Goal: Task Accomplishment & Management: Use online tool/utility

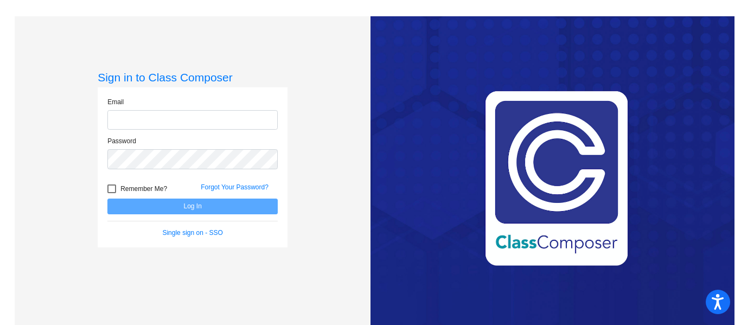
type input "[EMAIL_ADDRESS][DOMAIN_NAME]"
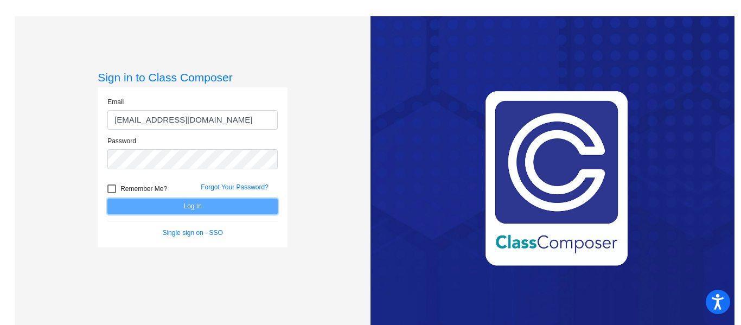
click at [162, 208] on button "Log In" at bounding box center [192, 206] width 170 height 16
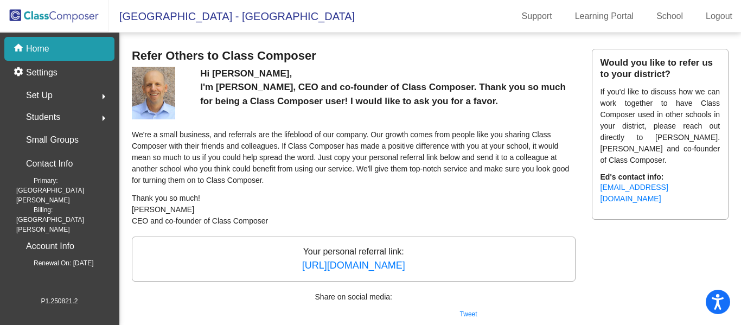
click at [35, 11] on img at bounding box center [54, 16] width 108 height 32
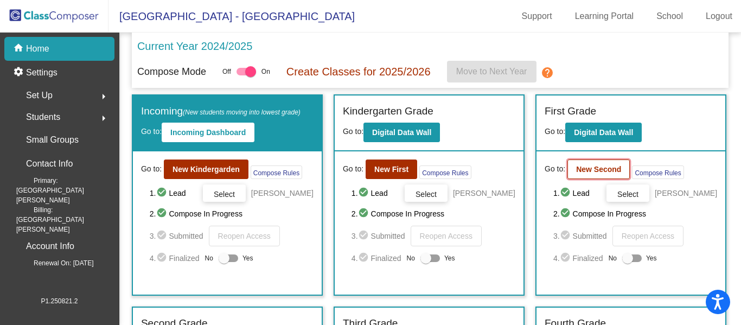
click at [582, 177] on button "New Second" at bounding box center [598, 169] width 62 height 20
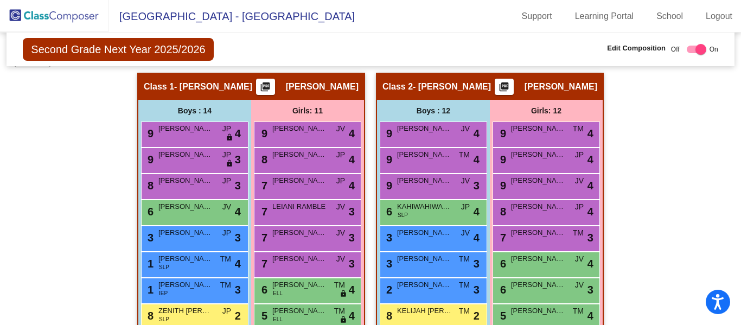
scroll to position [190, 0]
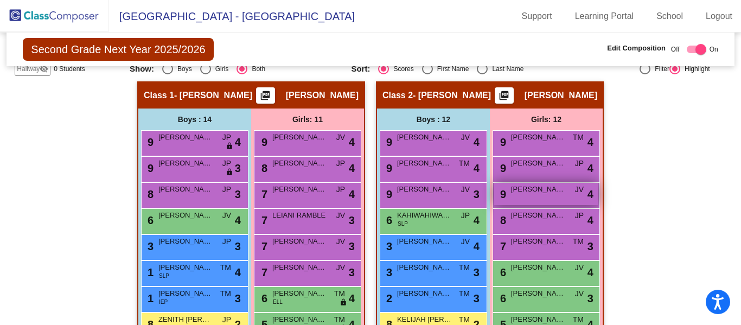
click at [534, 199] on div "9 [PERSON_NAME] [PERSON_NAME] lock do_not_disturb_alt 4" at bounding box center [546, 194] width 104 height 22
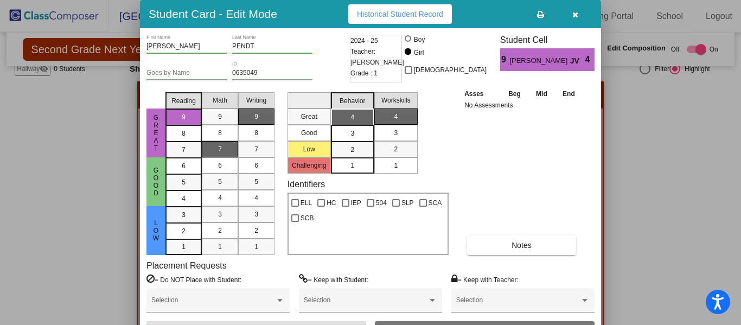
click at [574, 16] on icon "button" at bounding box center [575, 15] width 6 height 8
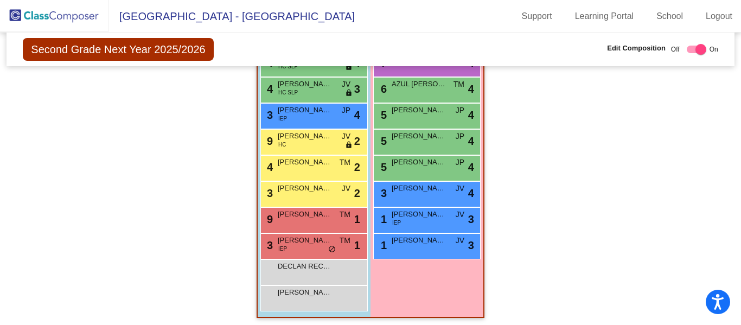
scroll to position [782, 0]
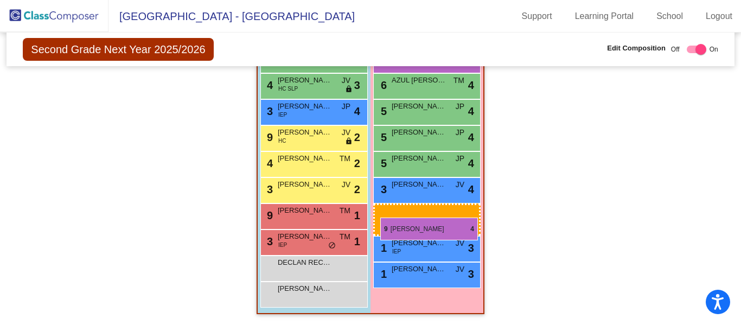
drag, startPoint x: 531, startPoint y: 254, endPoint x: 380, endPoint y: 217, distance: 155.7
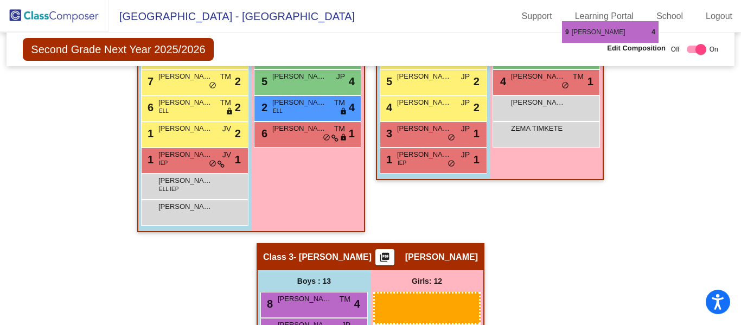
scroll to position [449, 0]
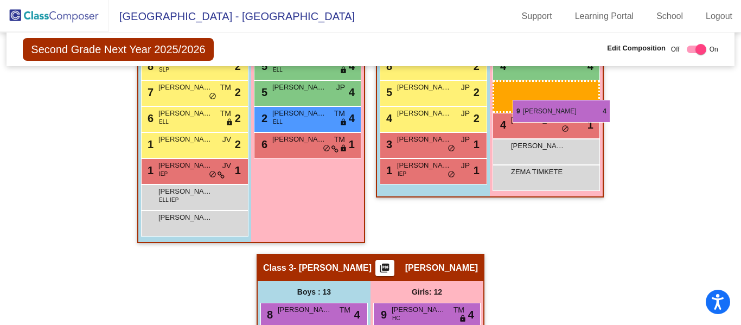
drag, startPoint x: 419, startPoint y: 150, endPoint x: 511, endPoint y: 99, distance: 105.8
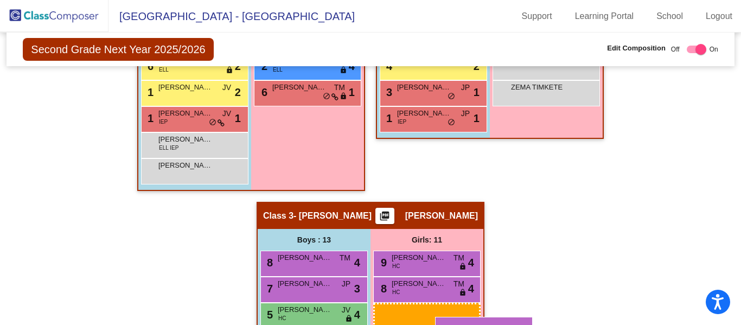
scroll to position [518, 0]
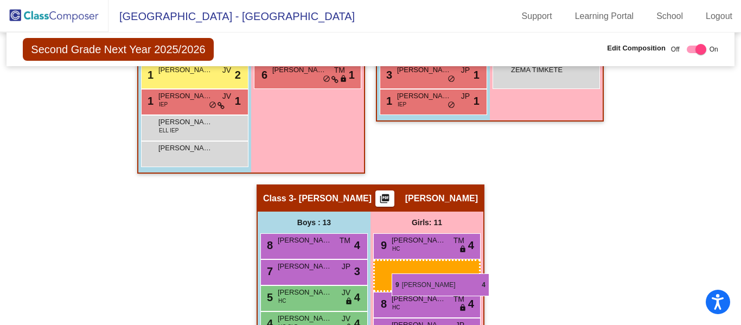
drag, startPoint x: 532, startPoint y: 209, endPoint x: 392, endPoint y: 273, distance: 154.6
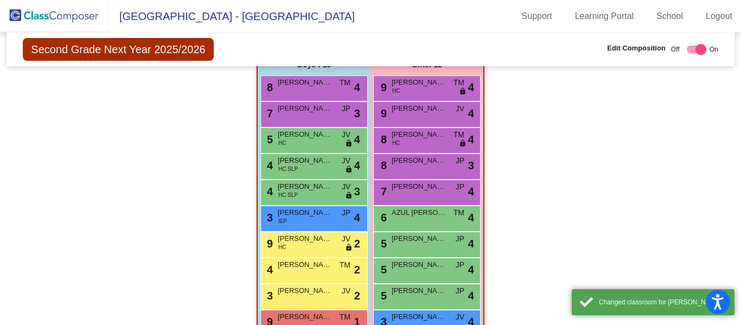
scroll to position [782, 0]
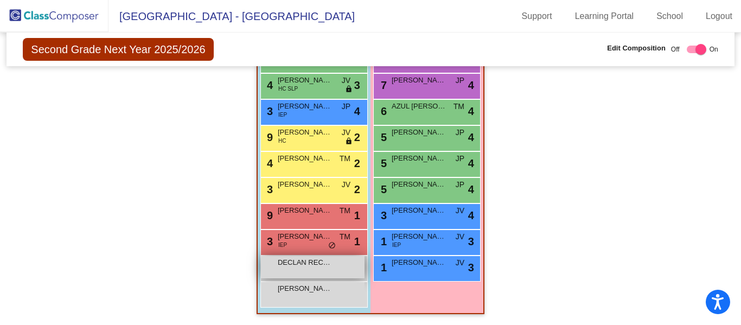
click at [304, 270] on div "DECLAN RECORD lock do_not_disturb_alt" at bounding box center [313, 267] width 104 height 22
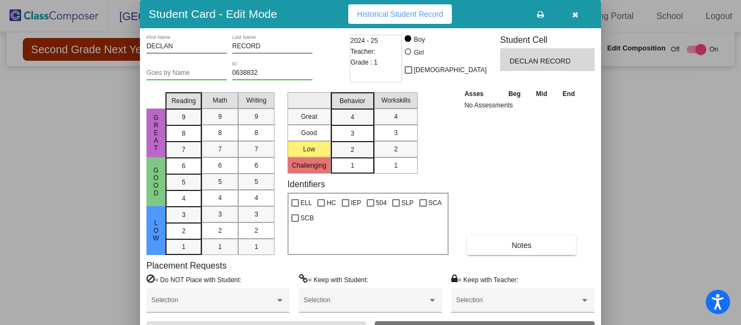
click at [576, 15] on icon "button" at bounding box center [575, 15] width 6 height 8
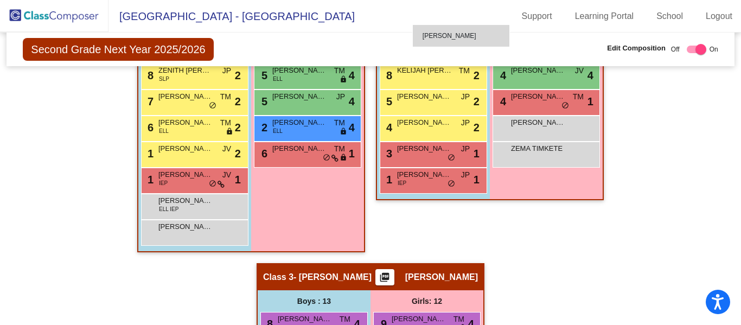
scroll to position [435, 0]
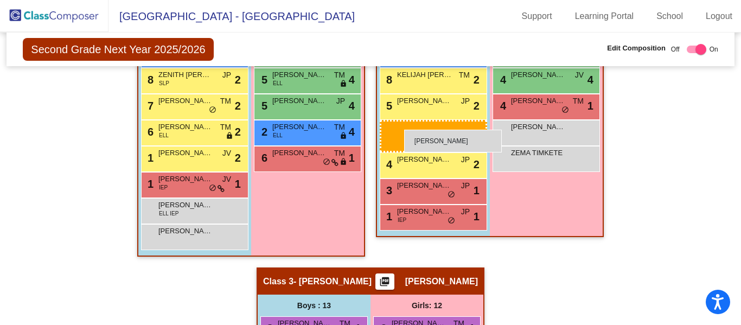
drag, startPoint x: 289, startPoint y: 293, endPoint x: 405, endPoint y: 130, distance: 200.3
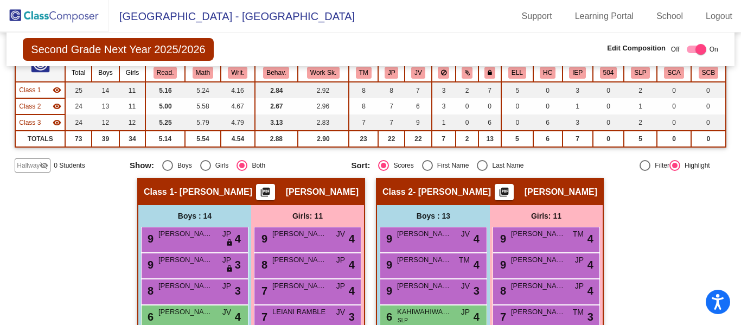
scroll to position [81, 0]
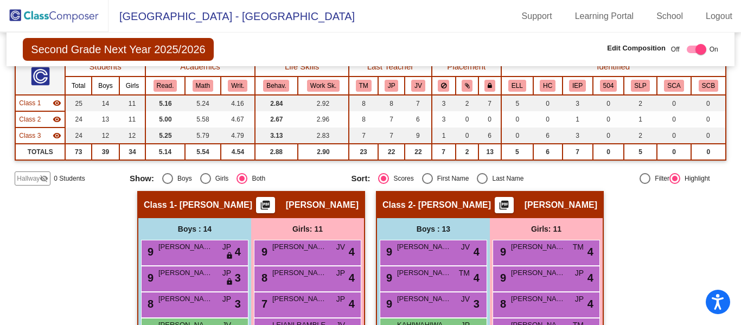
click at [75, 11] on img at bounding box center [54, 16] width 108 height 32
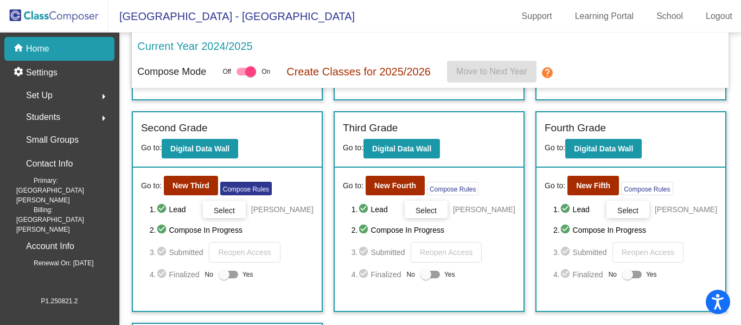
scroll to position [201, 0]
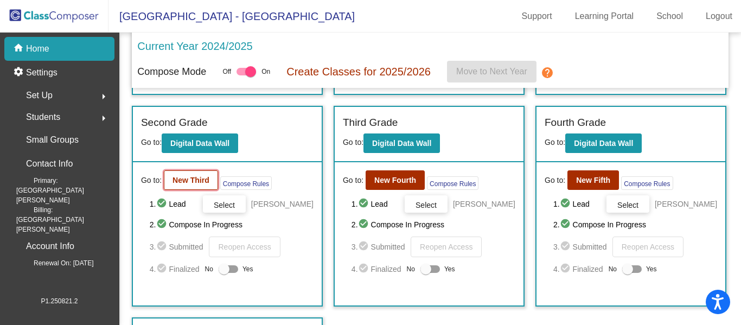
click at [193, 184] on b "New Third" at bounding box center [190, 180] width 37 height 9
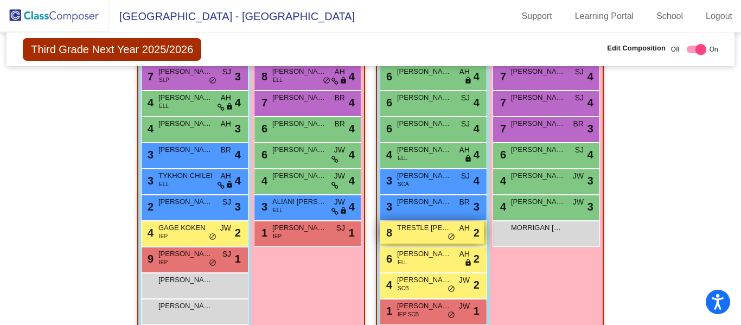
scroll to position [767, 0]
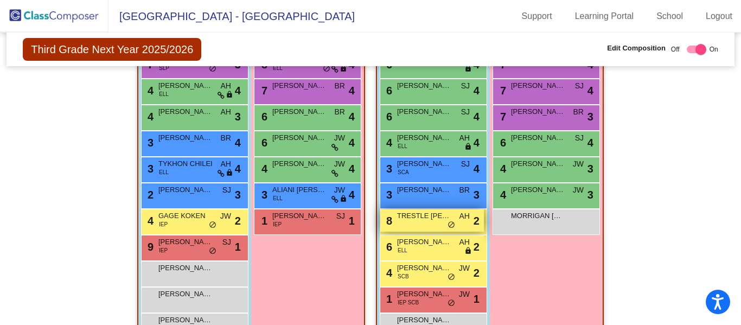
click at [419, 215] on span "TRESTLE [PERSON_NAME]" at bounding box center [424, 215] width 54 height 11
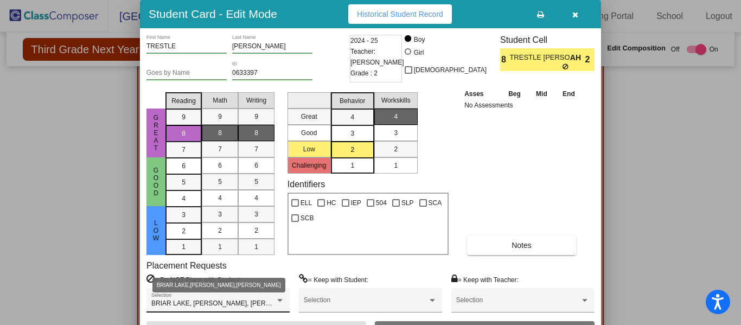
click at [281, 299] on div at bounding box center [279, 300] width 5 height 3
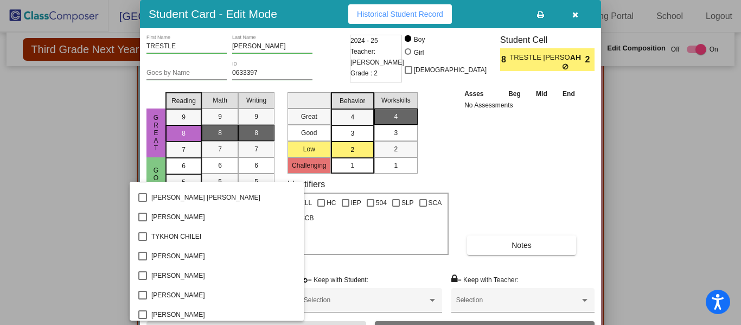
scroll to position [1579, 0]
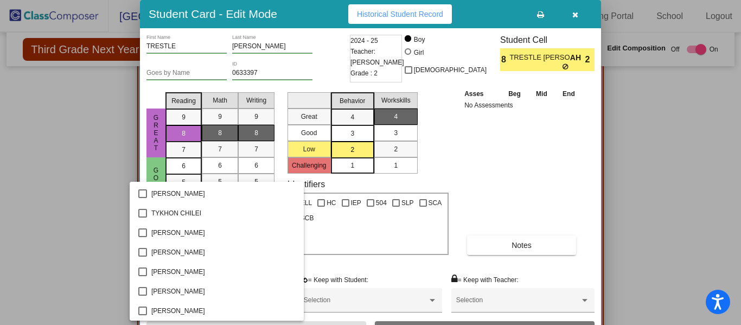
click at [80, 168] on div at bounding box center [370, 162] width 741 height 325
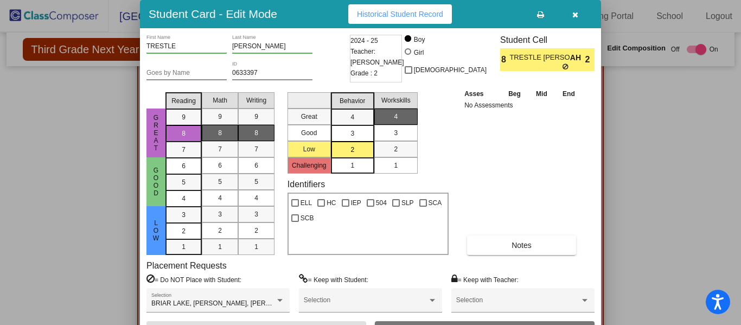
click at [575, 15] on icon "button" at bounding box center [575, 15] width 6 height 8
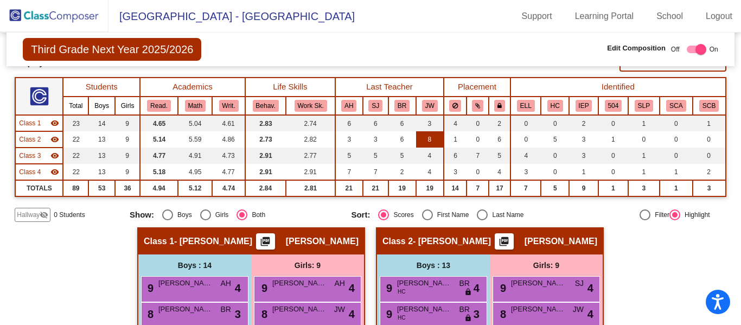
scroll to position [63, 0]
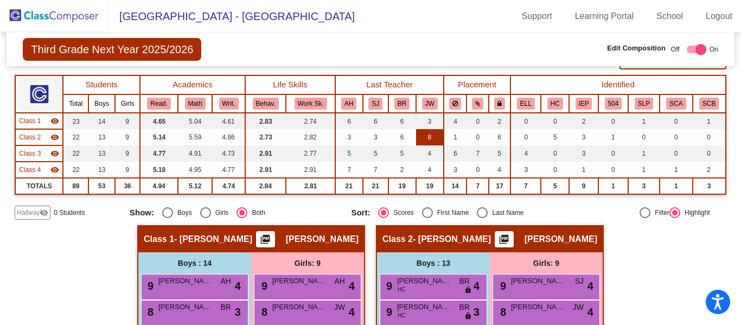
click at [434, 195] on div "Display Scores for Years: [DATE] - [DATE] [DATE] - [DATE] Grade/Archive Student…" at bounding box center [370, 115] width 711 height 210
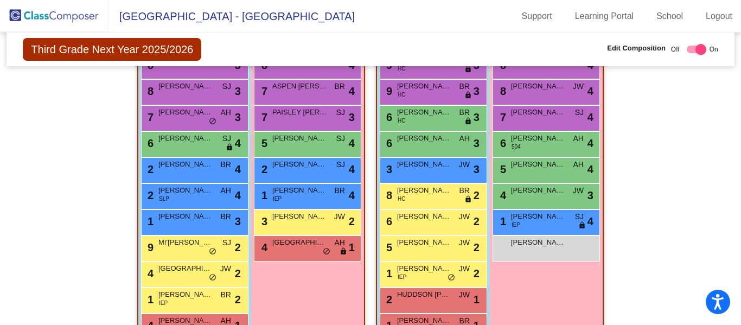
scroll to position [311, 0]
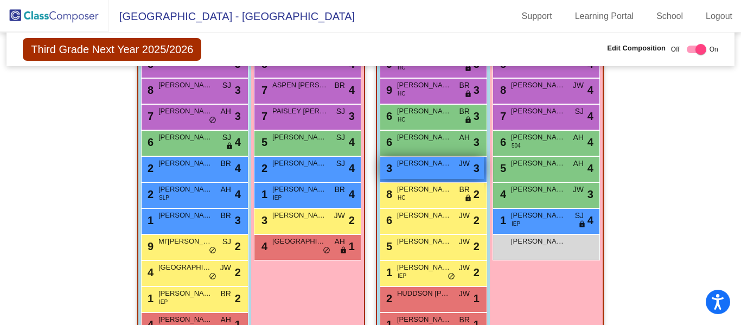
click at [405, 170] on div "3 [PERSON_NAME] JW lock do_not_disturb_alt 3" at bounding box center [432, 168] width 104 height 22
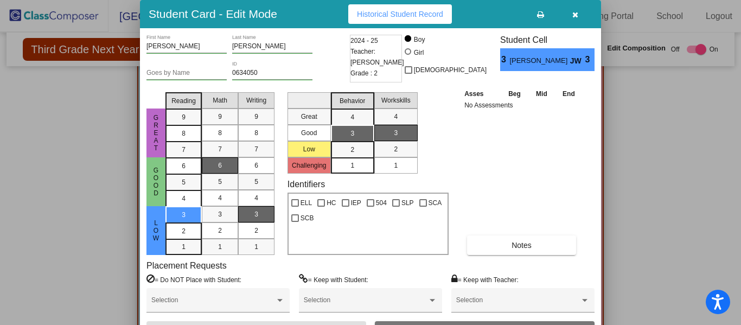
click at [574, 11] on icon "button" at bounding box center [575, 15] width 6 height 8
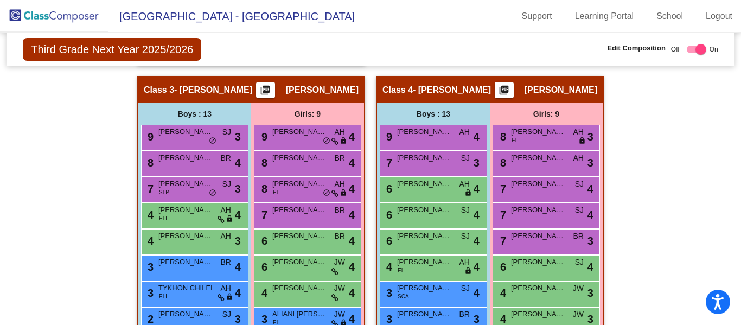
scroll to position [643, 0]
